Goal: Register for event/course

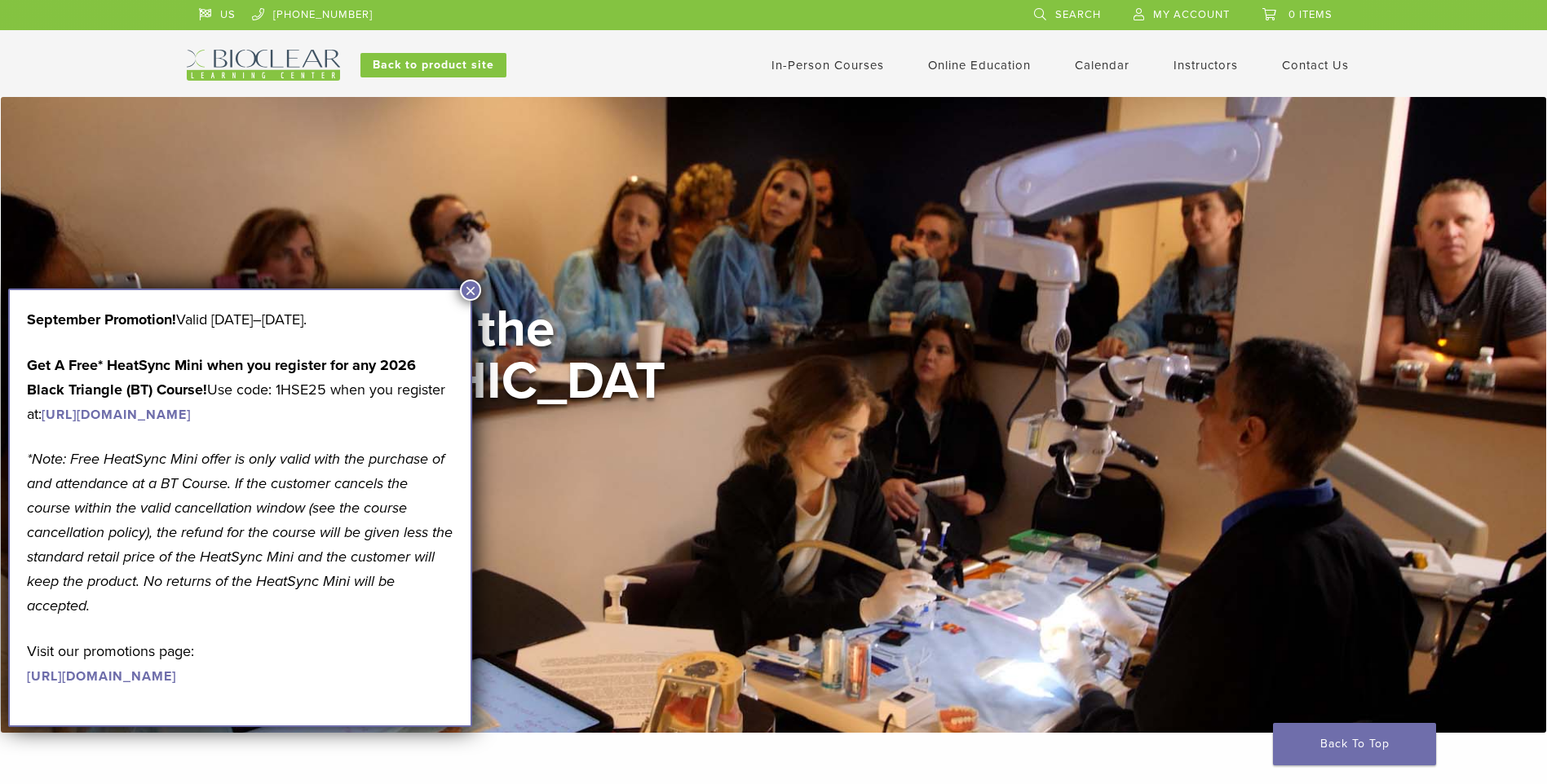
click at [852, 53] on div "In-Person Courses Online Education Interactive Self Guided Calendar Instructors…" at bounding box center [934, 65] width 879 height 31
click at [471, 286] on button "×" at bounding box center [470, 290] width 21 height 21
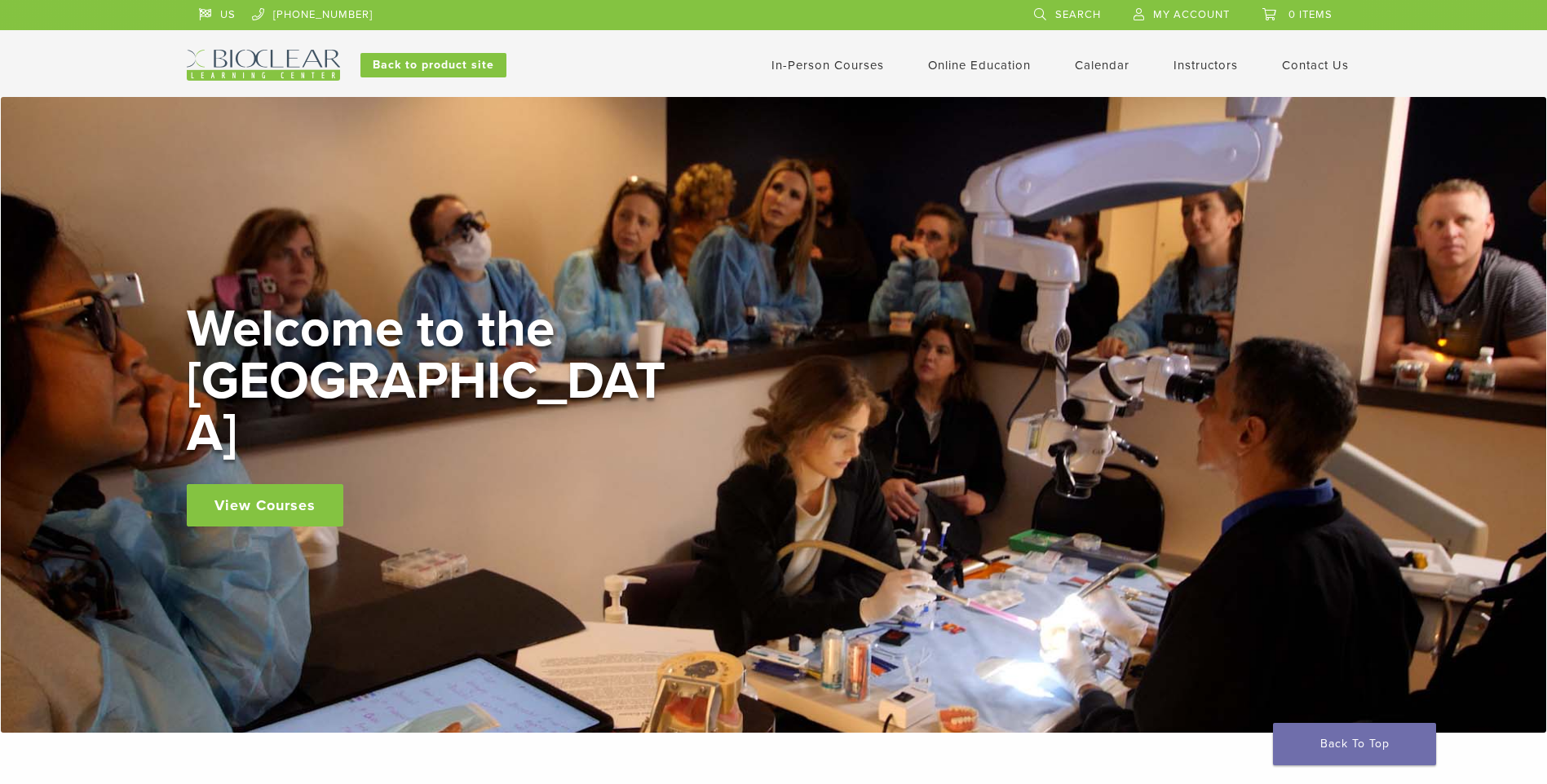
click at [243, 484] on link "View Courses" at bounding box center [265, 505] width 156 height 43
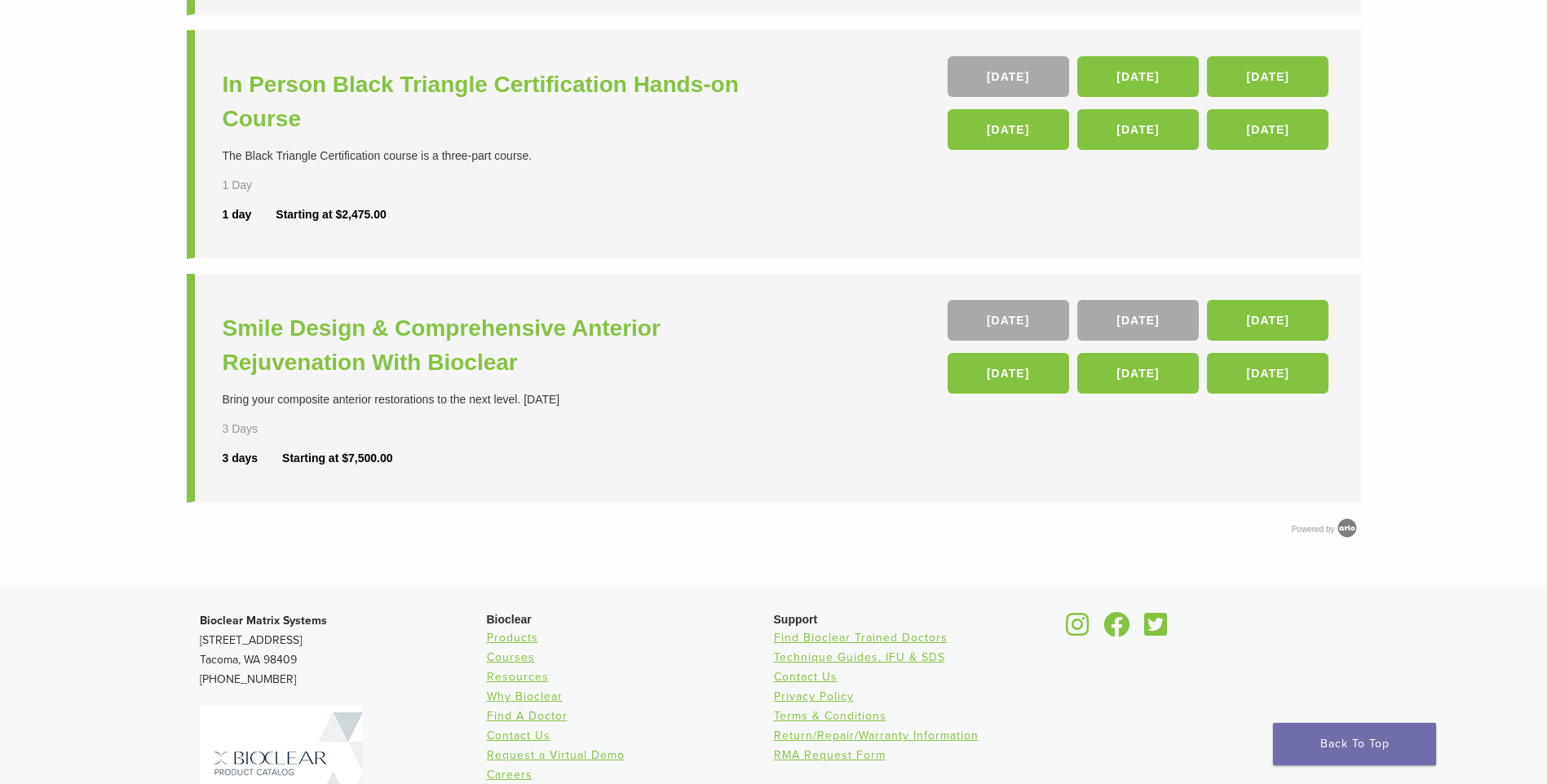
scroll to position [652, 0]
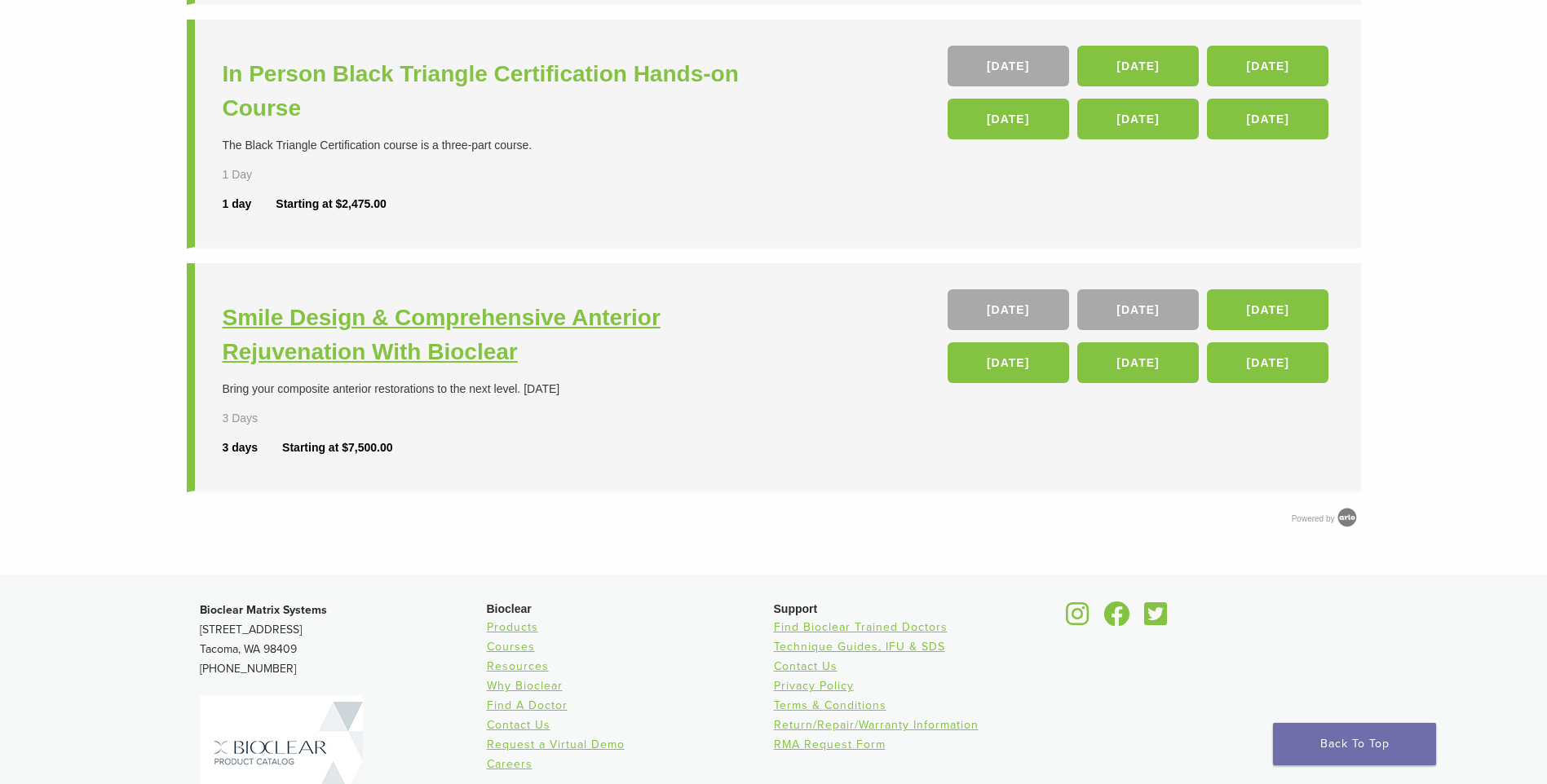
click at [464, 346] on h3 "Smile Design & Comprehensive Anterior Rejuvenation With Bioclear" at bounding box center [501, 335] width 556 height 69
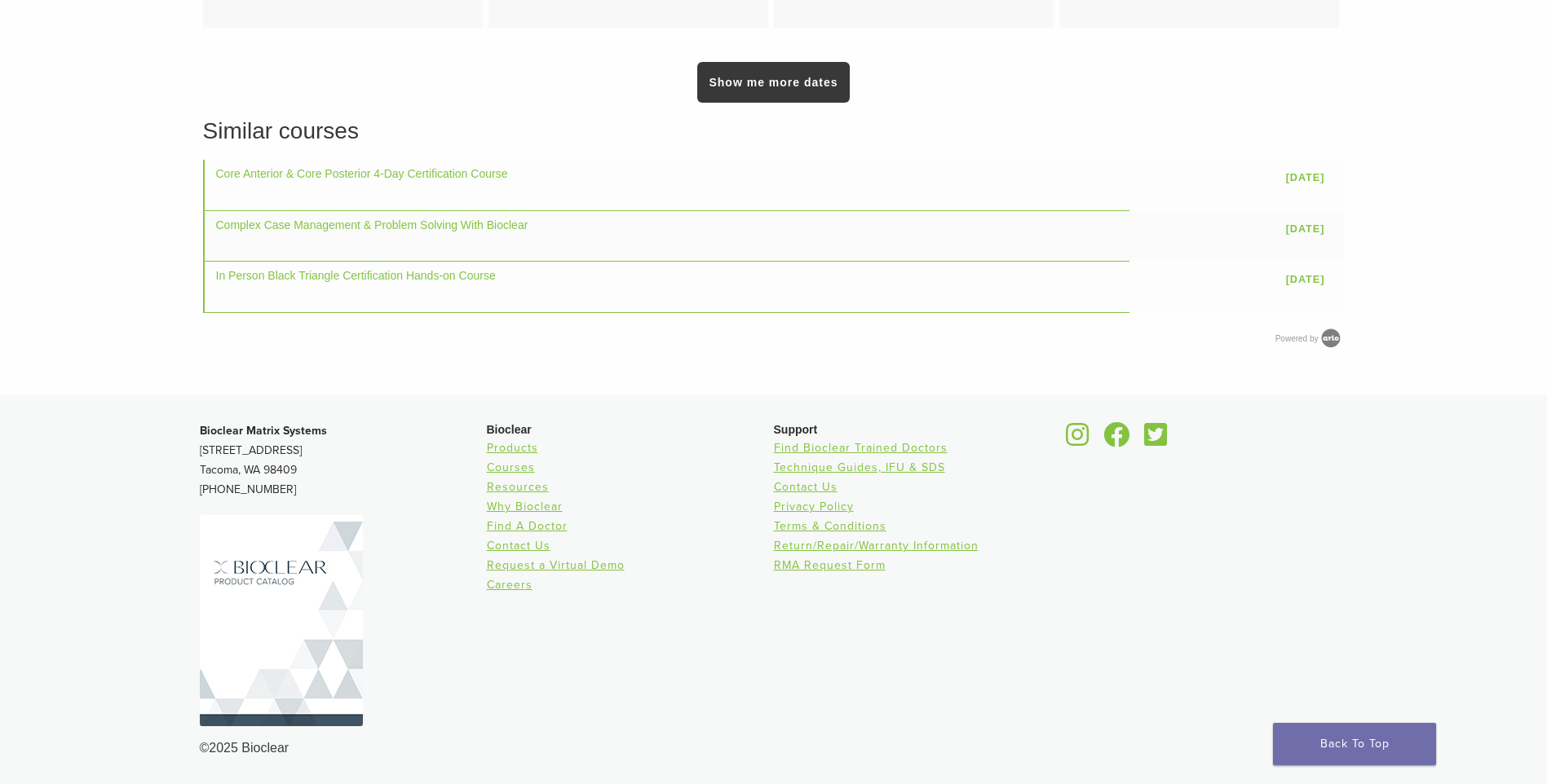
scroll to position [1497, 0]
